Goal: Book appointment/travel/reservation

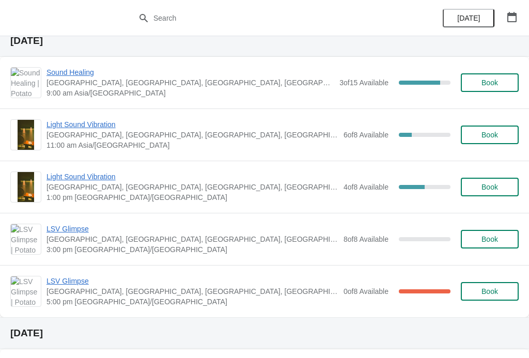
scroll to position [329, 0]
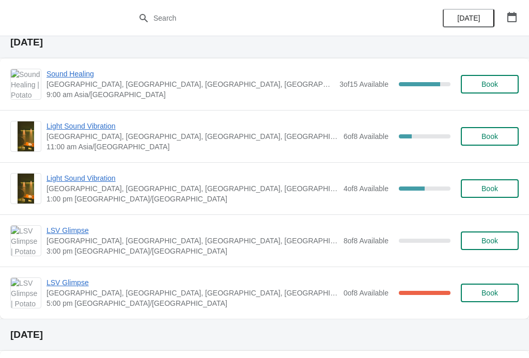
click at [361, 133] on span "6 of 8 Available" at bounding box center [365, 136] width 45 height 8
click at [102, 123] on span "Light Sound Vibration" at bounding box center [192, 126] width 292 height 10
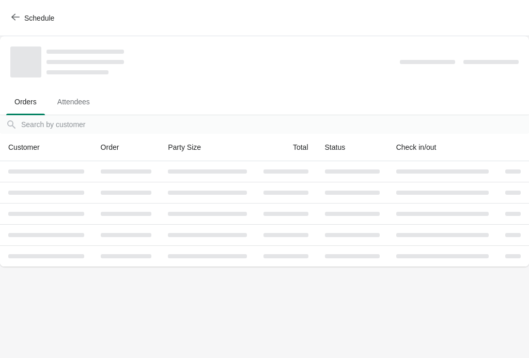
scroll to position [0, 0]
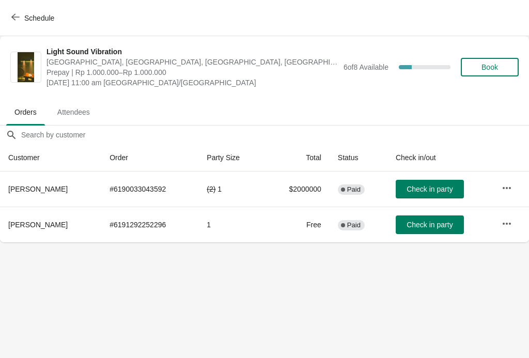
click at [14, 13] on icon "button" at bounding box center [15, 17] width 8 height 8
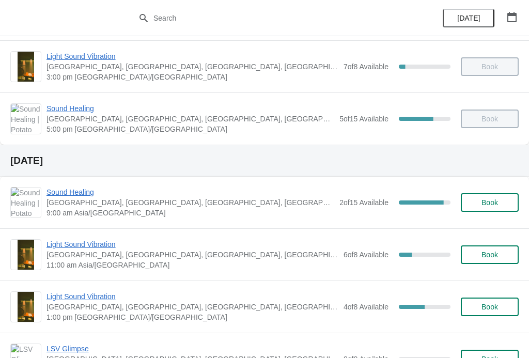
scroll to position [225, 0]
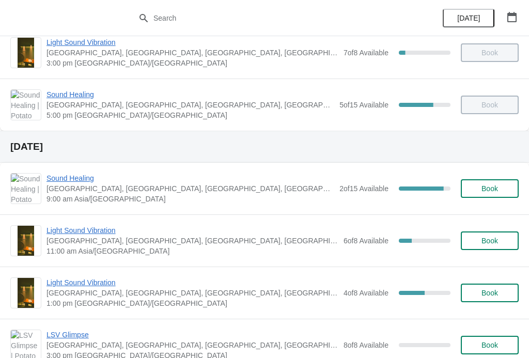
click at [487, 243] on span "Book" at bounding box center [489, 240] width 17 height 8
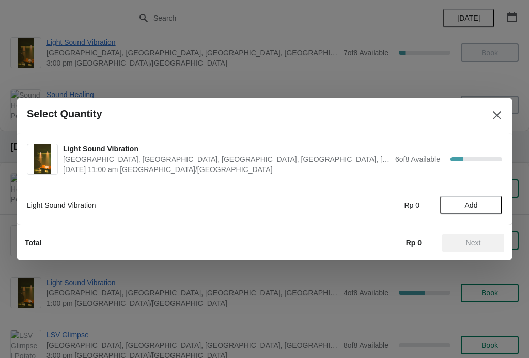
click at [472, 203] on span "Add" at bounding box center [471, 205] width 13 height 8
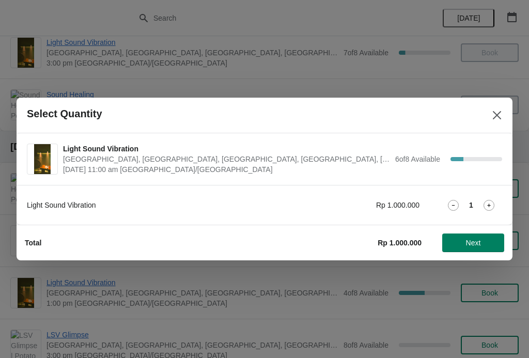
click at [475, 240] on span "Next" at bounding box center [473, 243] width 15 height 8
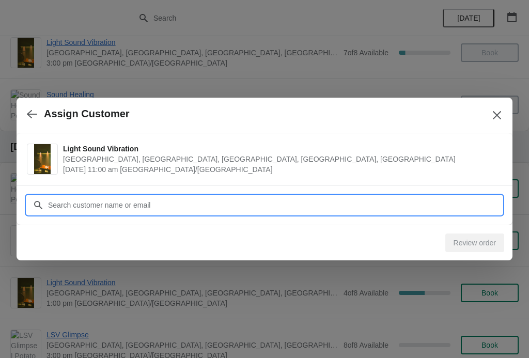
click at [456, 209] on input "Customer" at bounding box center [275, 205] width 454 height 19
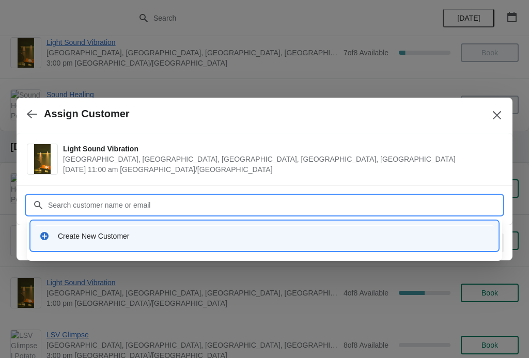
click at [153, 237] on div "Create New Customer" at bounding box center [274, 236] width 432 height 10
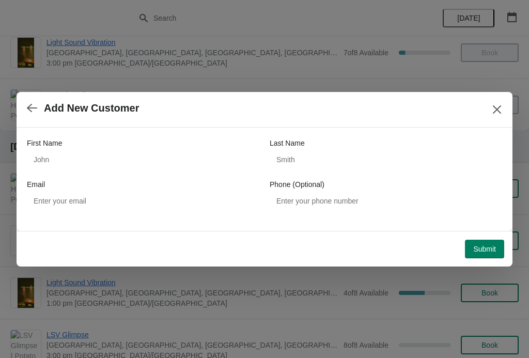
click at [58, 147] on label "First Name" at bounding box center [44, 143] width 35 height 10
click at [58, 150] on input "First Name" at bounding box center [143, 159] width 232 height 19
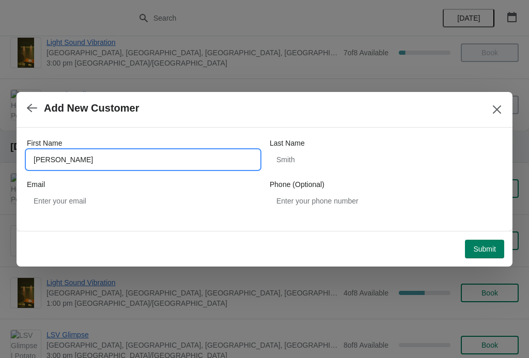
type input "[PERSON_NAME]"
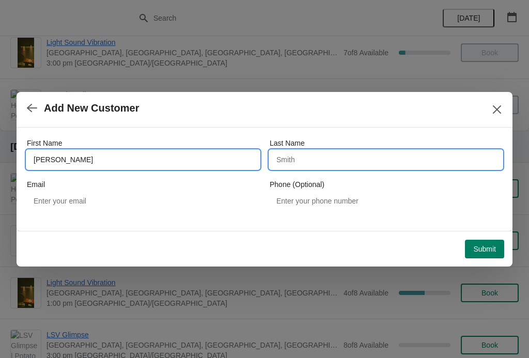
click at [328, 161] on input "Last Name" at bounding box center [386, 159] width 232 height 19
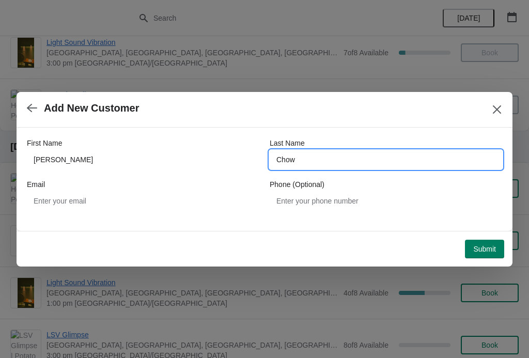
type input "Chow"
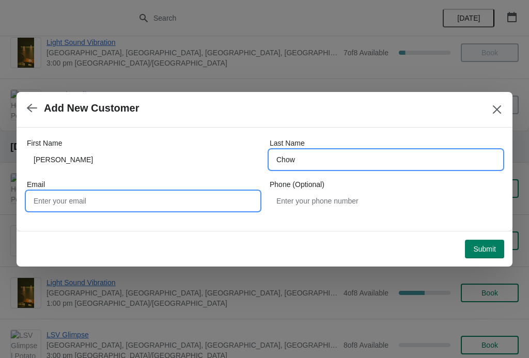
click at [187, 206] on input "Email" at bounding box center [143, 201] width 232 height 19
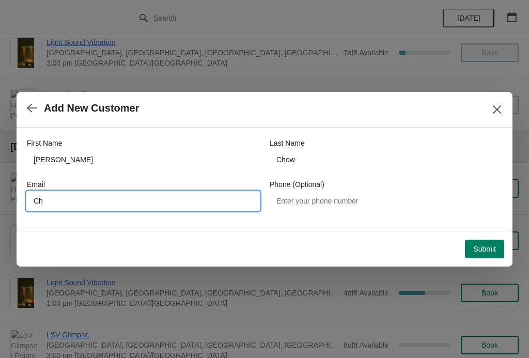
type input "C"
type input "[EMAIL_ADDRESS][DOMAIN_NAME]"
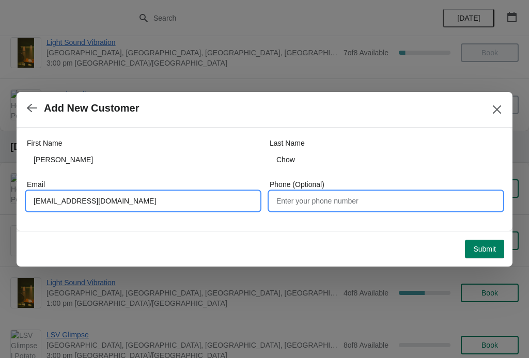
click at [316, 207] on input "Phone (Optional)" at bounding box center [386, 201] width 232 height 19
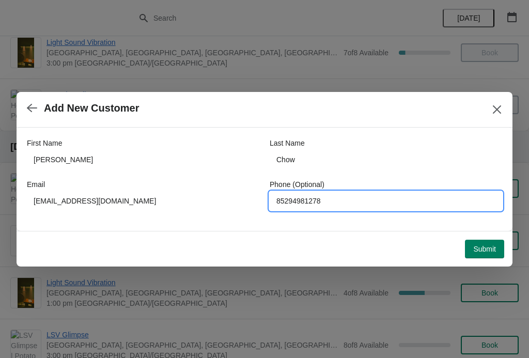
type input "85294981278"
click at [484, 249] on span "Submit" at bounding box center [484, 249] width 23 height 8
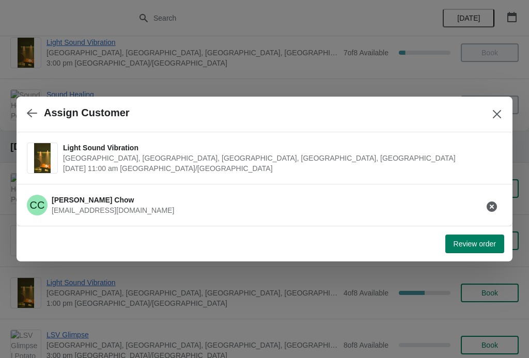
click at [482, 246] on span "Review order" at bounding box center [474, 244] width 42 height 8
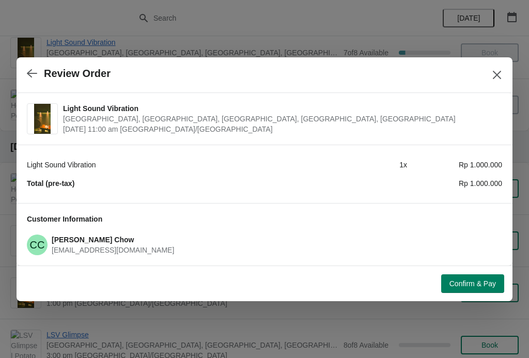
click at [474, 282] on span "Confirm & Pay" at bounding box center [472, 283] width 46 height 8
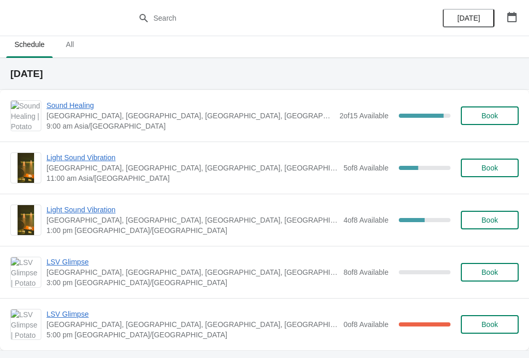
scroll to position [9, 0]
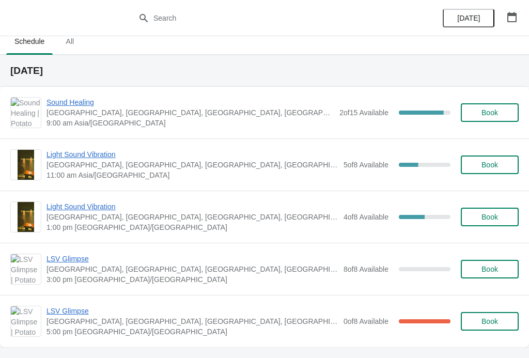
click at [66, 202] on span "Light Sound Vibration" at bounding box center [192, 206] width 292 height 10
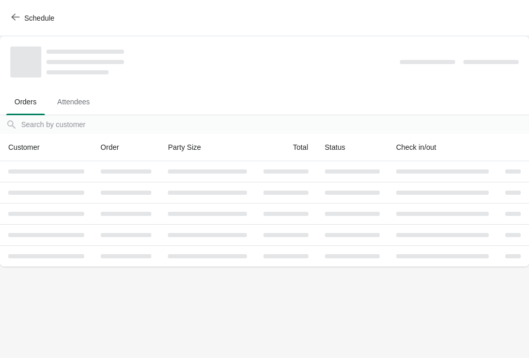
scroll to position [0, 0]
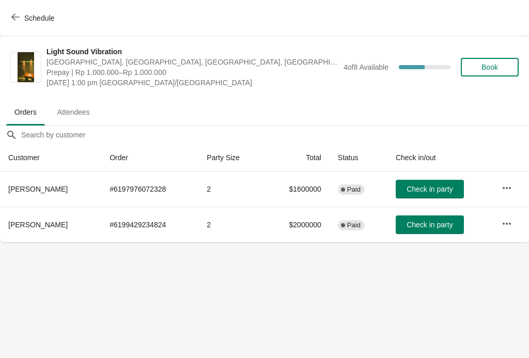
click at [15, 4] on div "Schedule" at bounding box center [264, 18] width 529 height 36
click at [20, 17] on span "Schedule" at bounding box center [33, 18] width 41 height 10
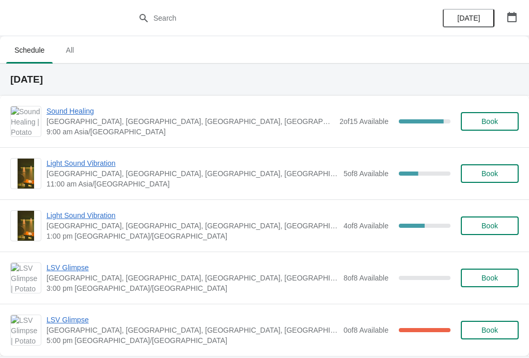
click at [56, 162] on span "Light Sound Vibration" at bounding box center [192, 163] width 292 height 10
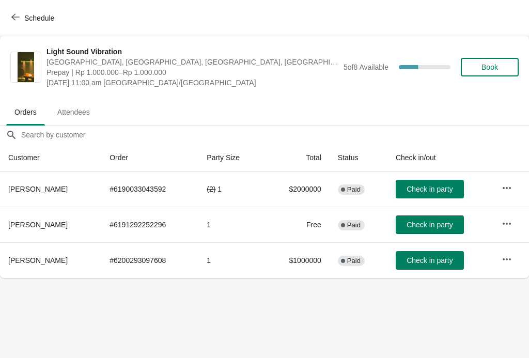
click at [508, 262] on icon "button" at bounding box center [506, 259] width 10 height 10
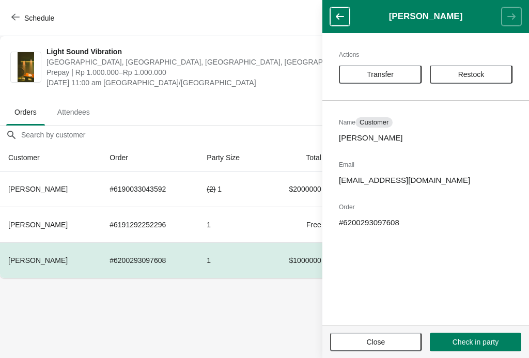
click at [72, 314] on body "Schedule Light Sound Vibration Potato Head Suites & Studios, Jalan Petitenget, …" at bounding box center [264, 179] width 529 height 358
click at [333, 15] on button "button" at bounding box center [340, 16] width 20 height 19
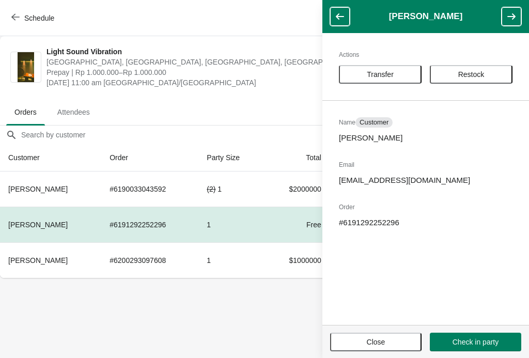
click at [296, 23] on div "Schedule" at bounding box center [264, 18] width 529 height 36
